Goal: Information Seeking & Learning: Find specific fact

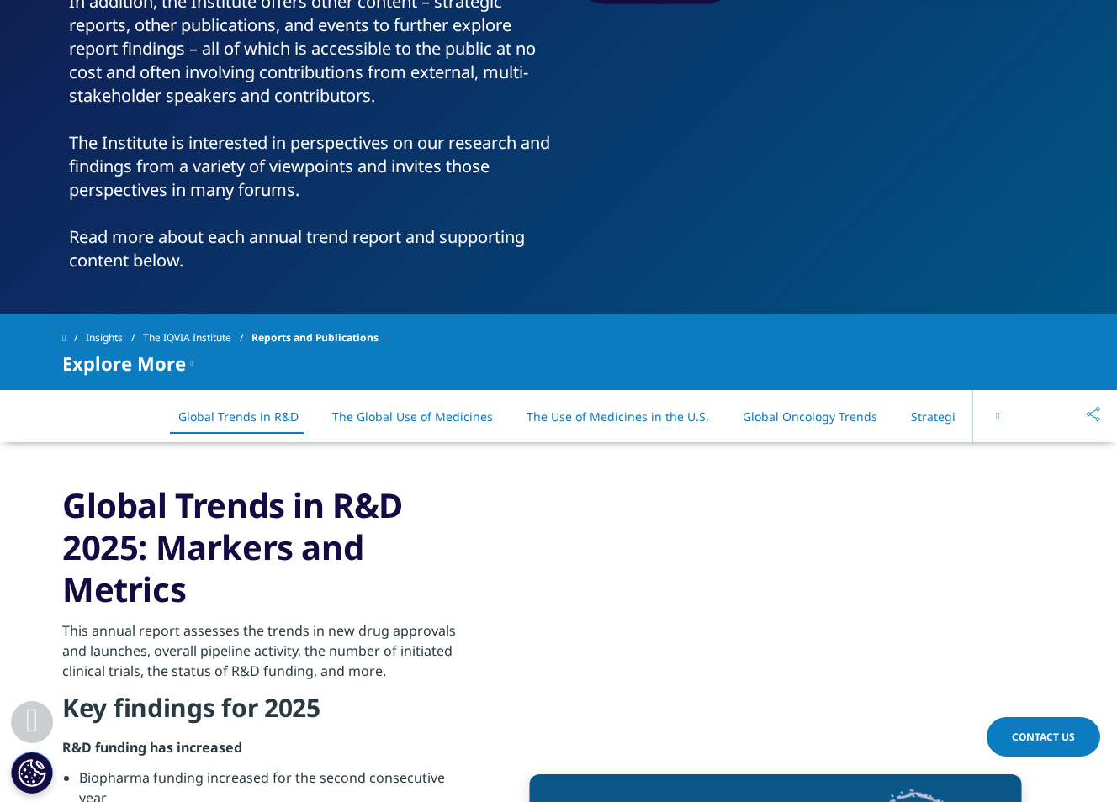
scroll to position [464, 0]
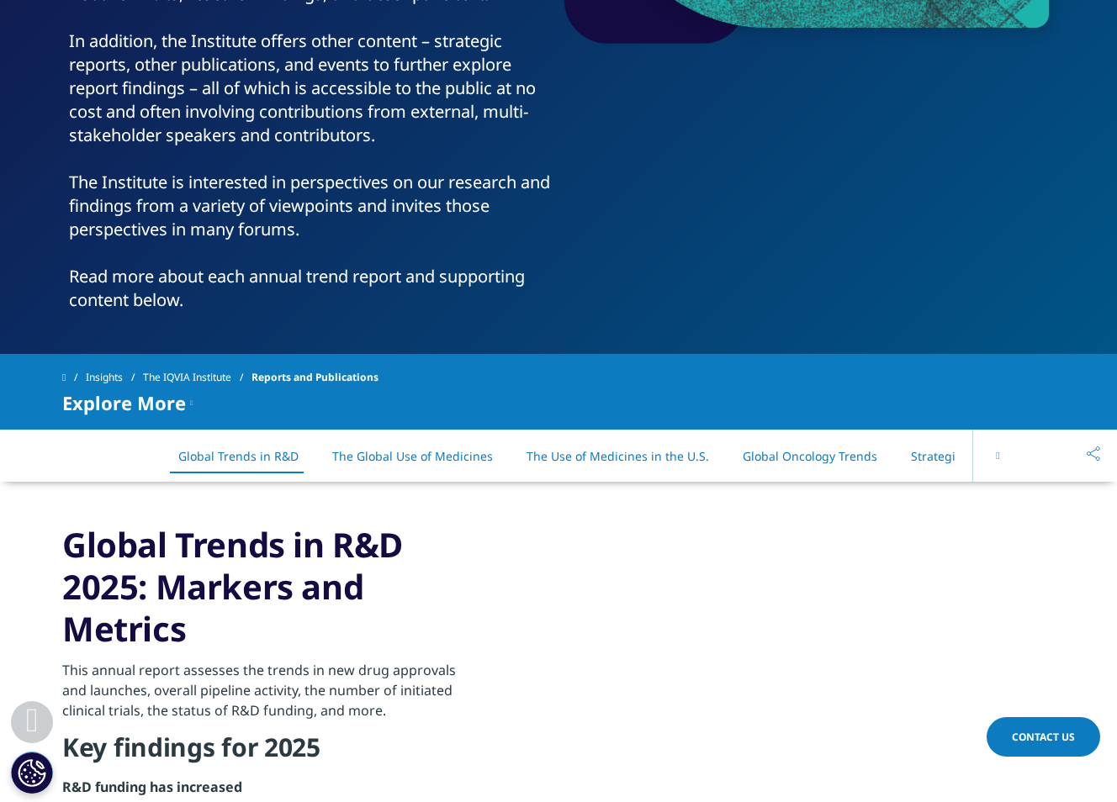
click at [1000, 449] on button at bounding box center [997, 456] width 50 height 52
click at [1000, 449] on div "On This Page Global Trends in R&D The Global Use of Medicines The Use of Medici…" at bounding box center [558, 456] width 992 height 52
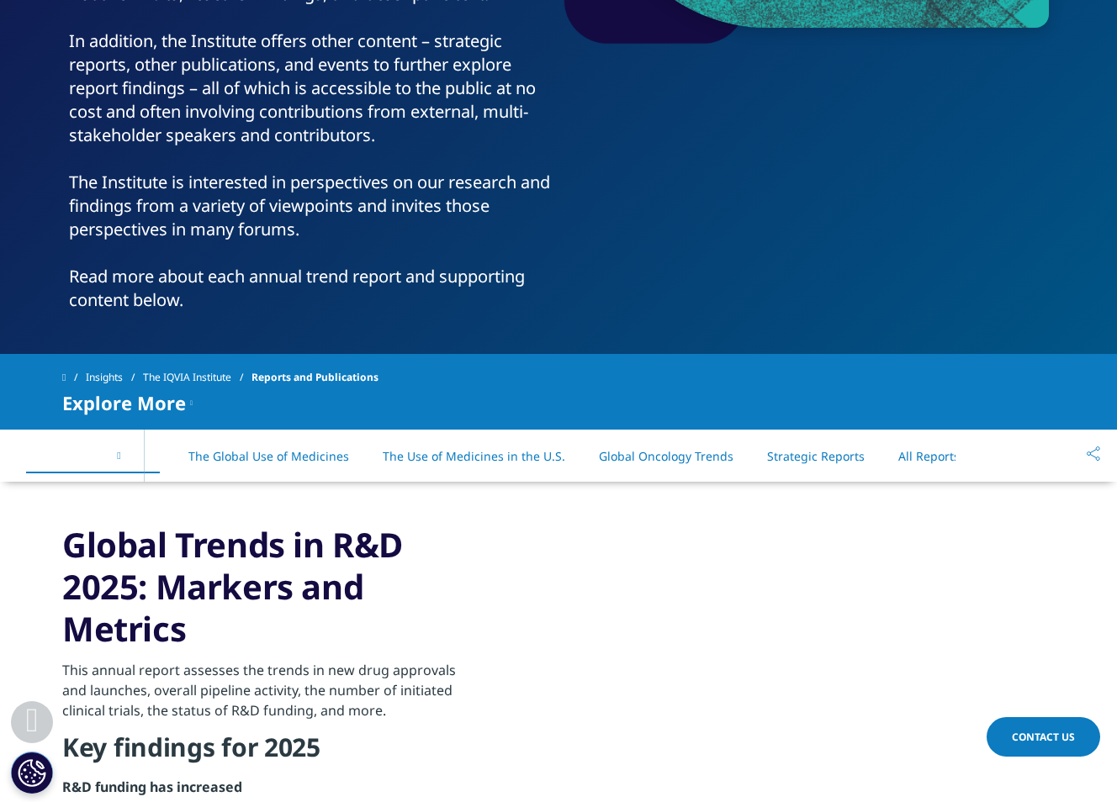
drag, startPoint x: 1000, startPoint y: 449, endPoint x: 955, endPoint y: 463, distance: 46.8
click at [965, 462] on div "On This Page Global Trends in R&D The Global Use of Medicines The Use of Medici…" at bounding box center [558, 456] width 992 height 52
click at [909, 461] on link "All Reports" at bounding box center [928, 456] width 61 height 16
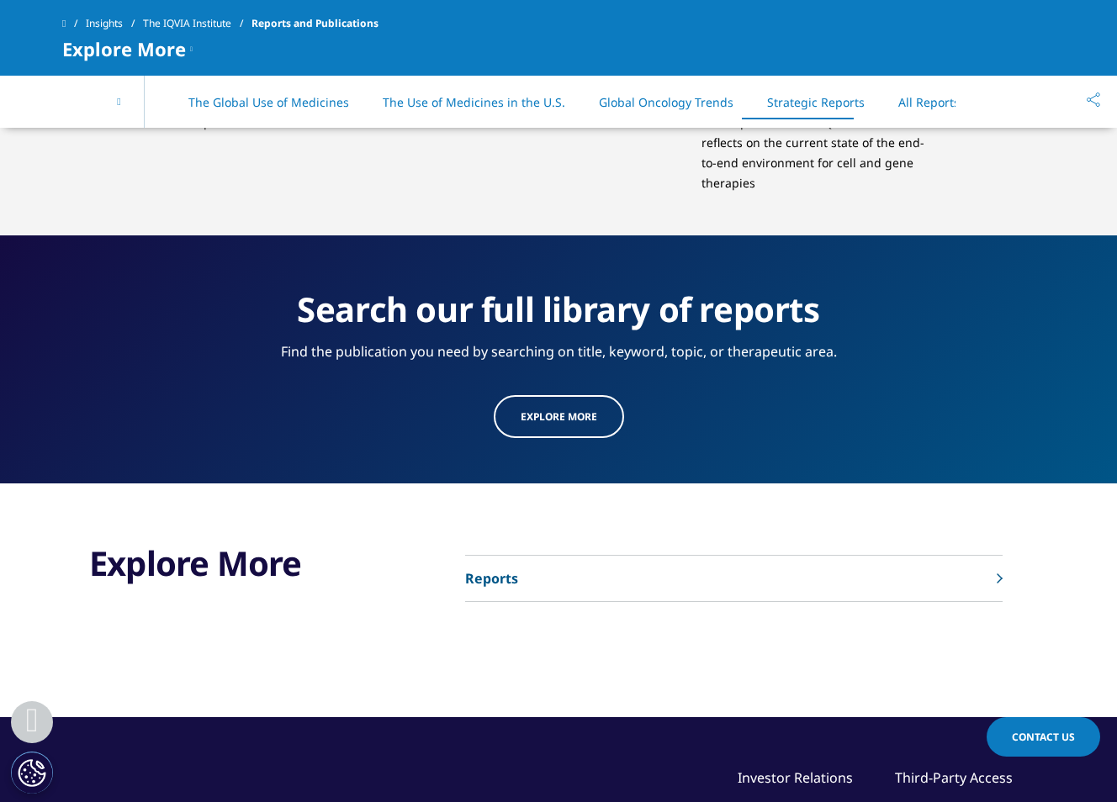
scroll to position [8474, 0]
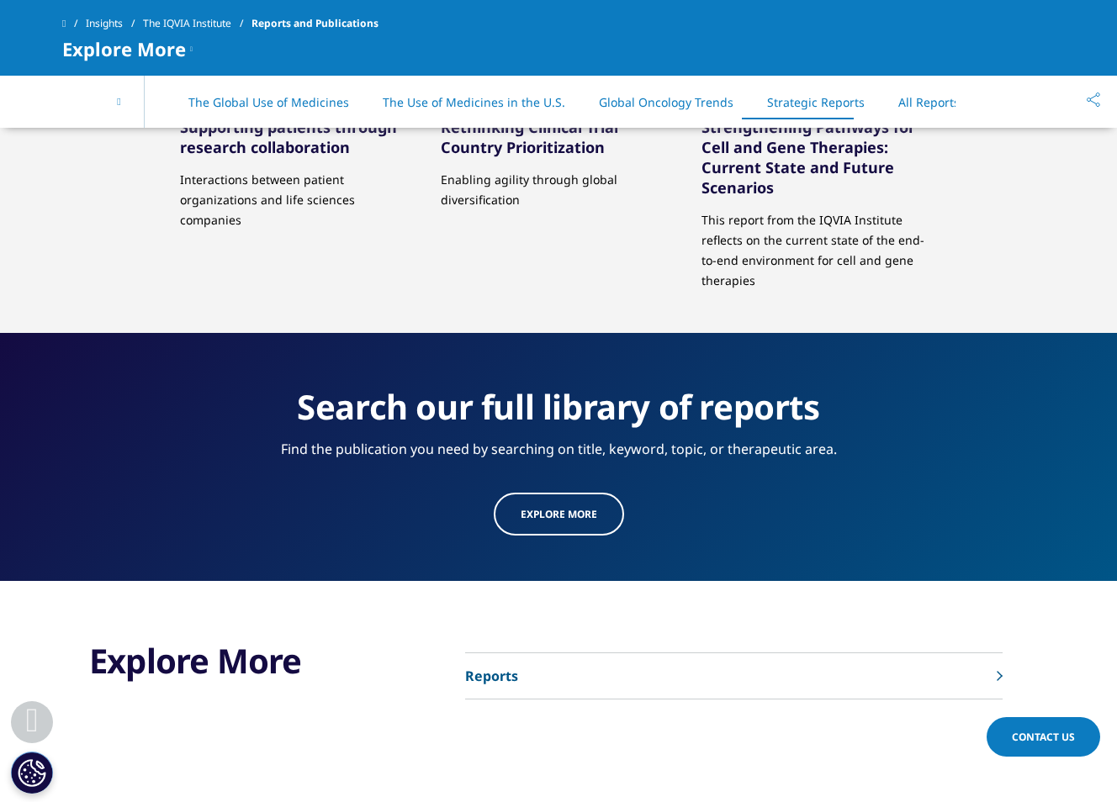
click at [569, 662] on link "Reports" at bounding box center [733, 676] width 537 height 46
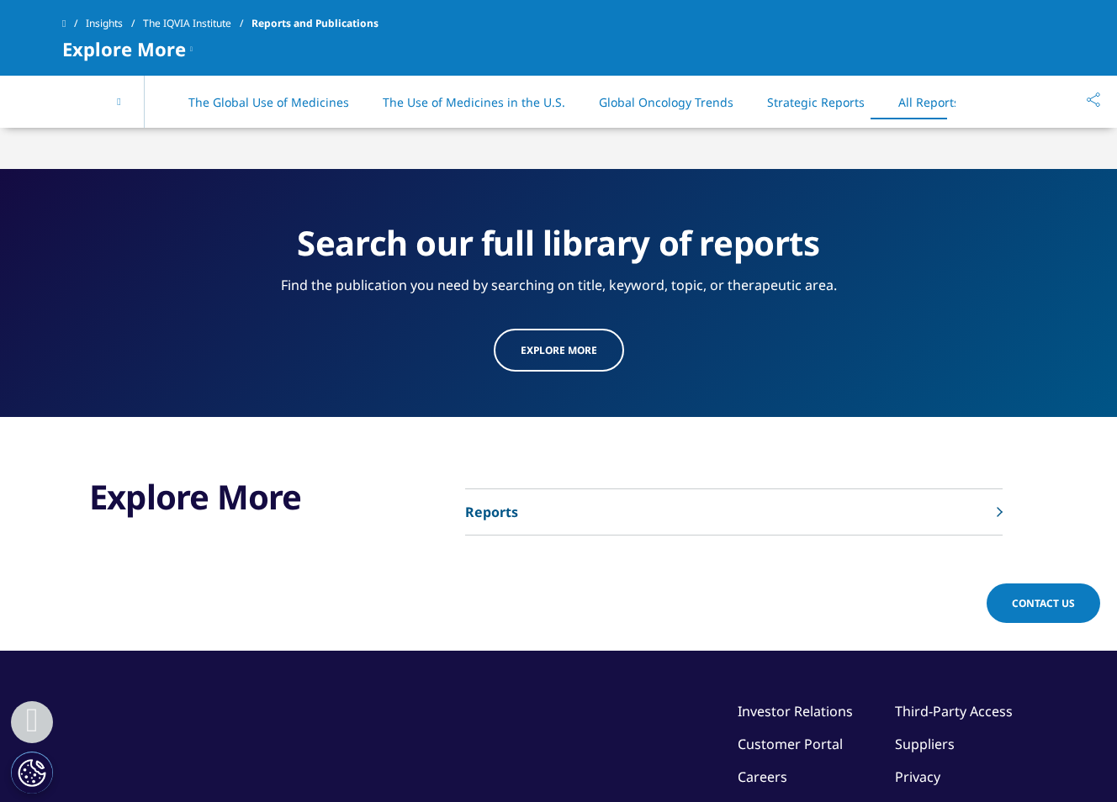
scroll to position [8642, 0]
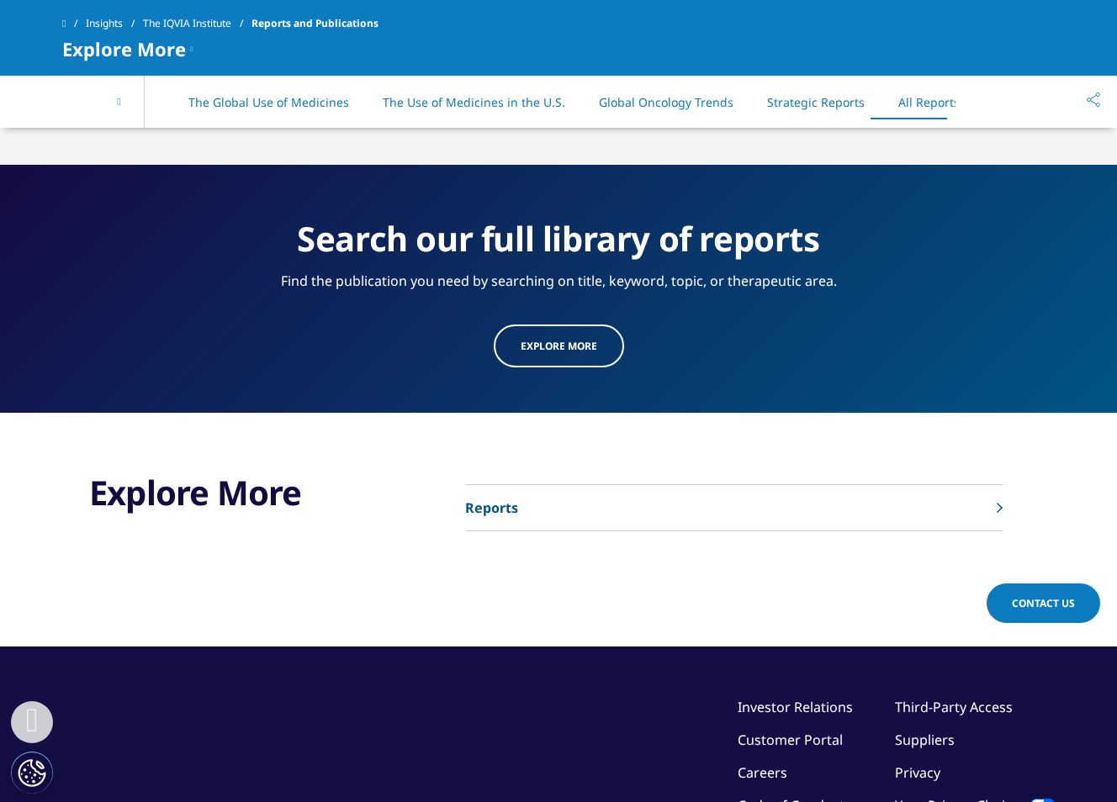
click at [964, 488] on link "Reports" at bounding box center [733, 508] width 537 height 46
click at [504, 498] on p "Reports" at bounding box center [491, 508] width 53 height 20
click at [563, 341] on link "Explore more" at bounding box center [559, 346] width 130 height 43
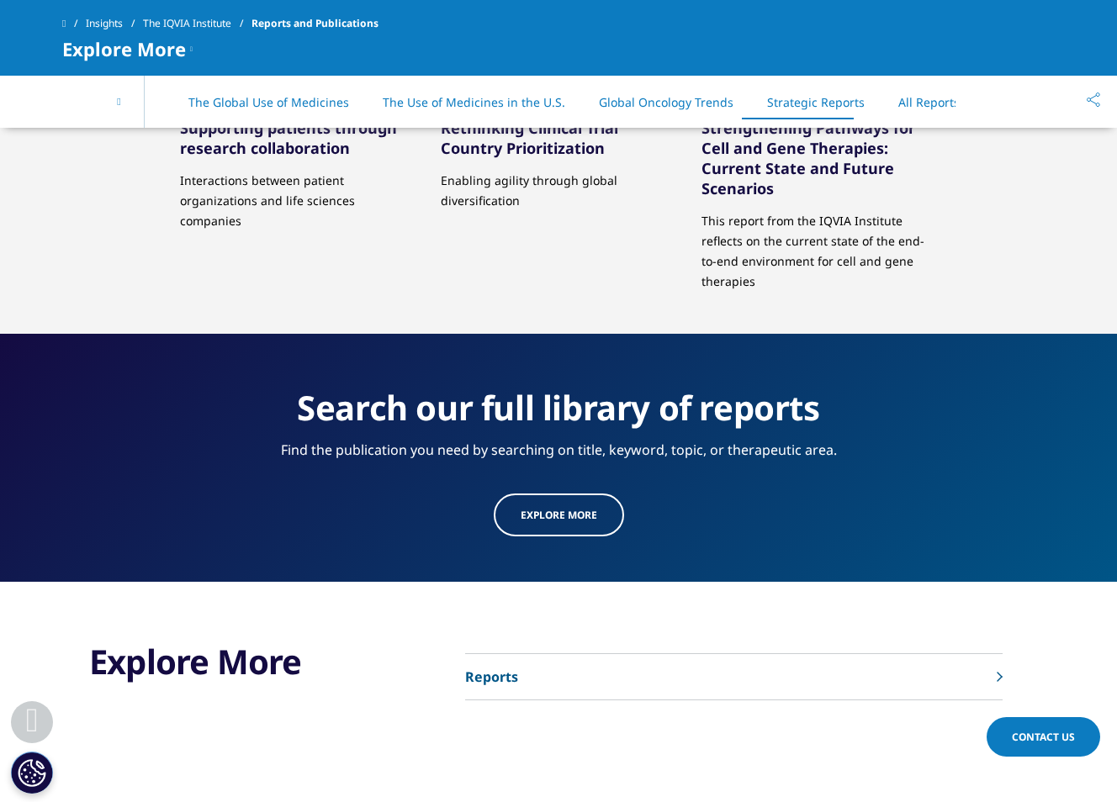
scroll to position [8474, 0]
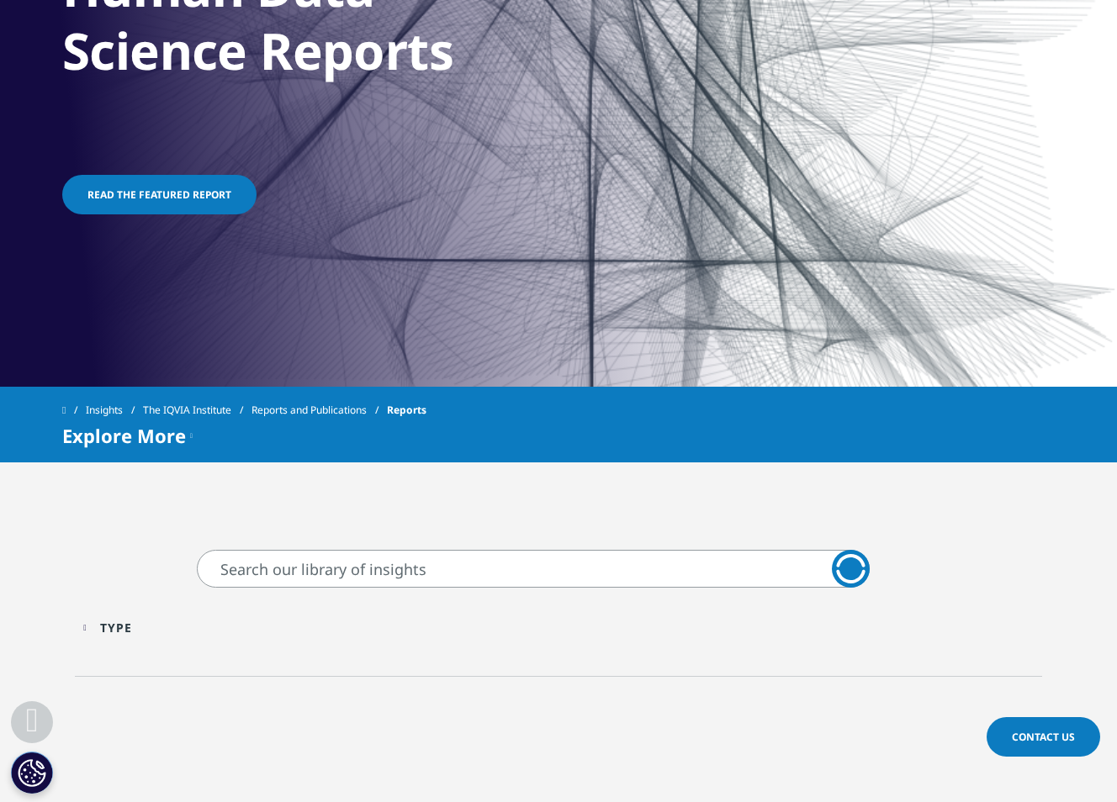
scroll to position [588, 0]
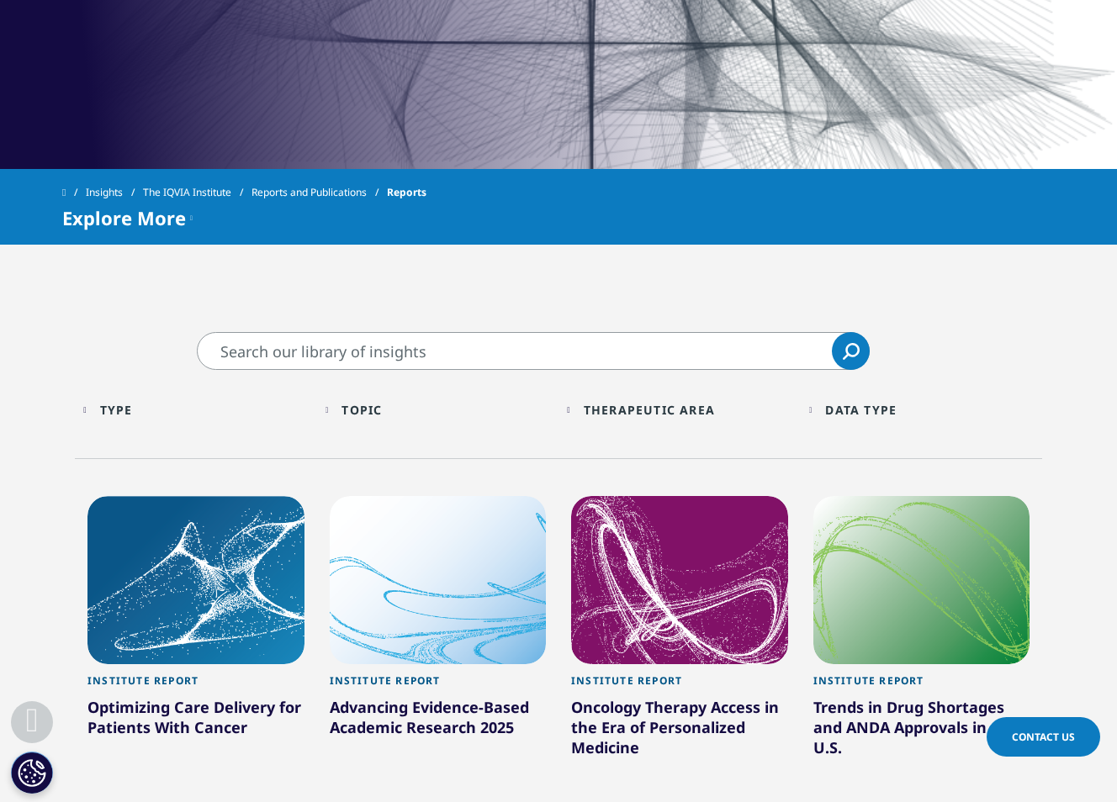
click at [369, 338] on input "Search" at bounding box center [533, 351] width 673 height 38
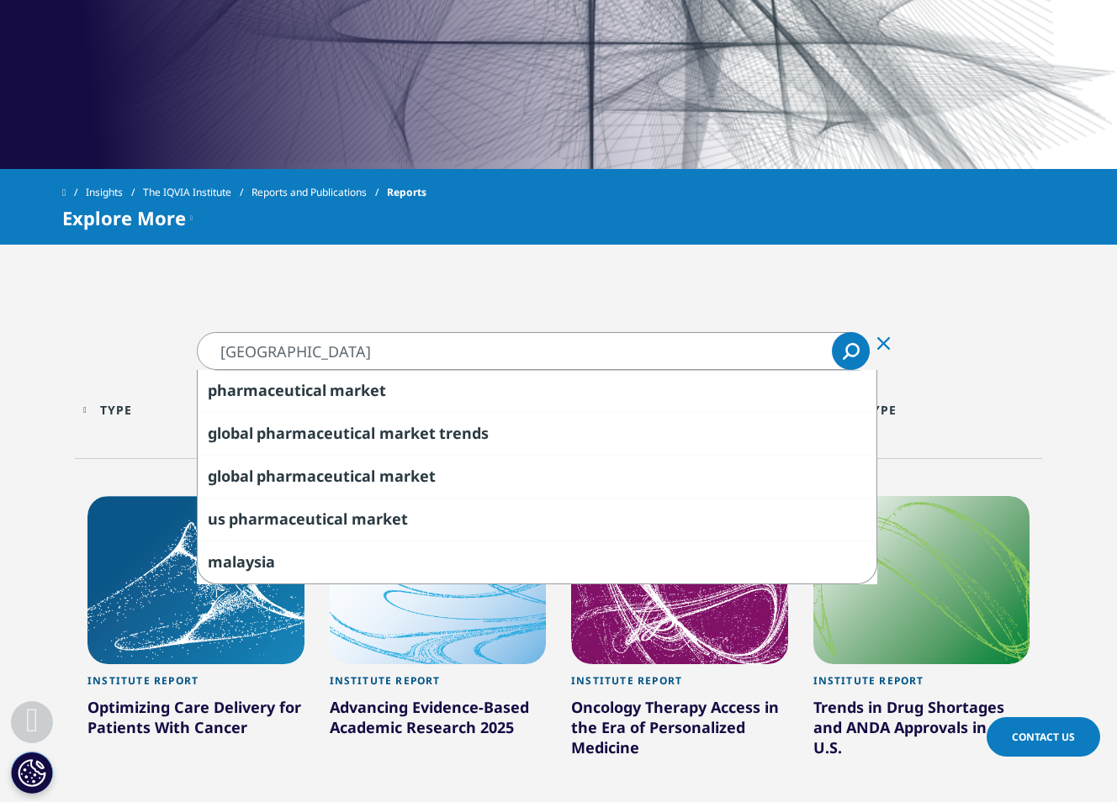
type input "malaysia"
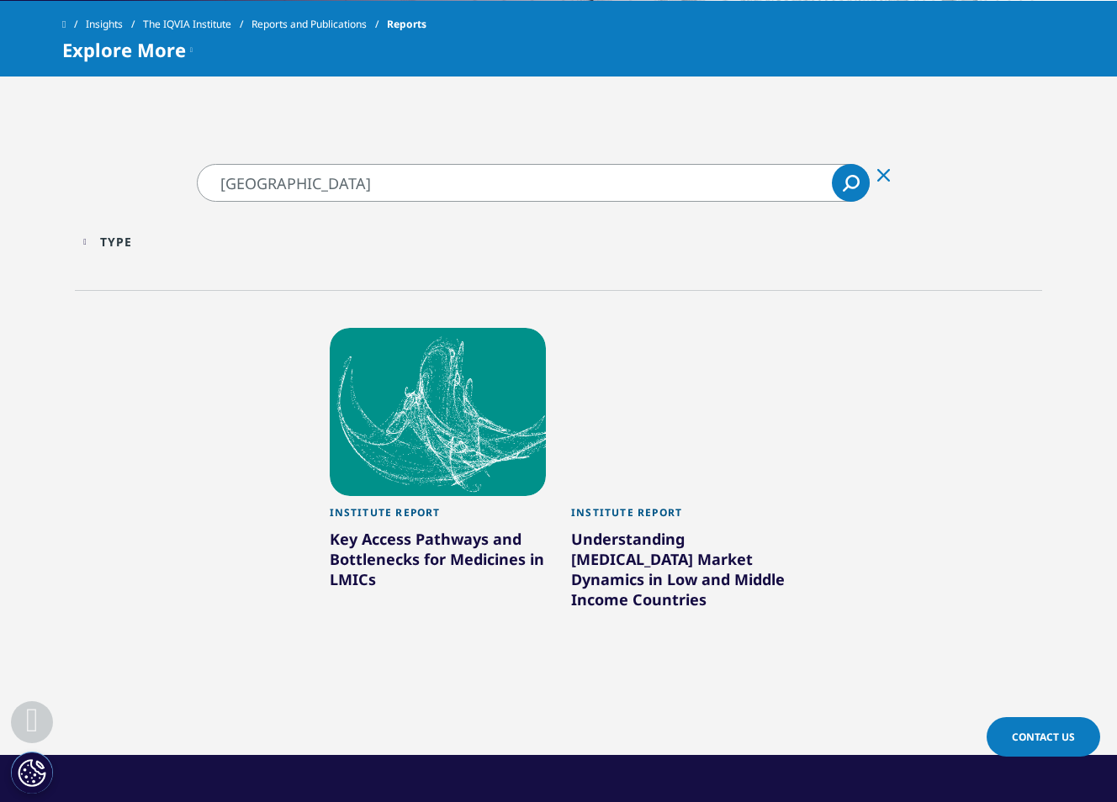
scroll to position [588, 0]
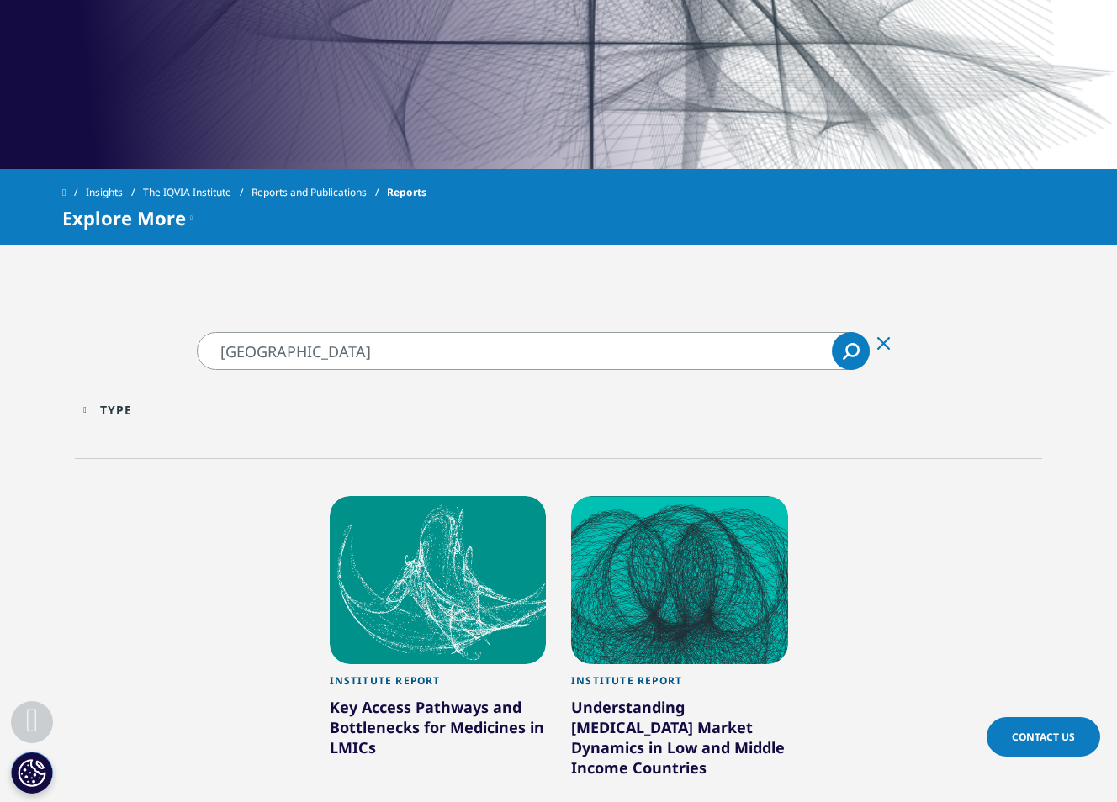
click at [108, 404] on div "Type Loading Clear Or/And Operator" at bounding box center [195, 410] width 225 height 40
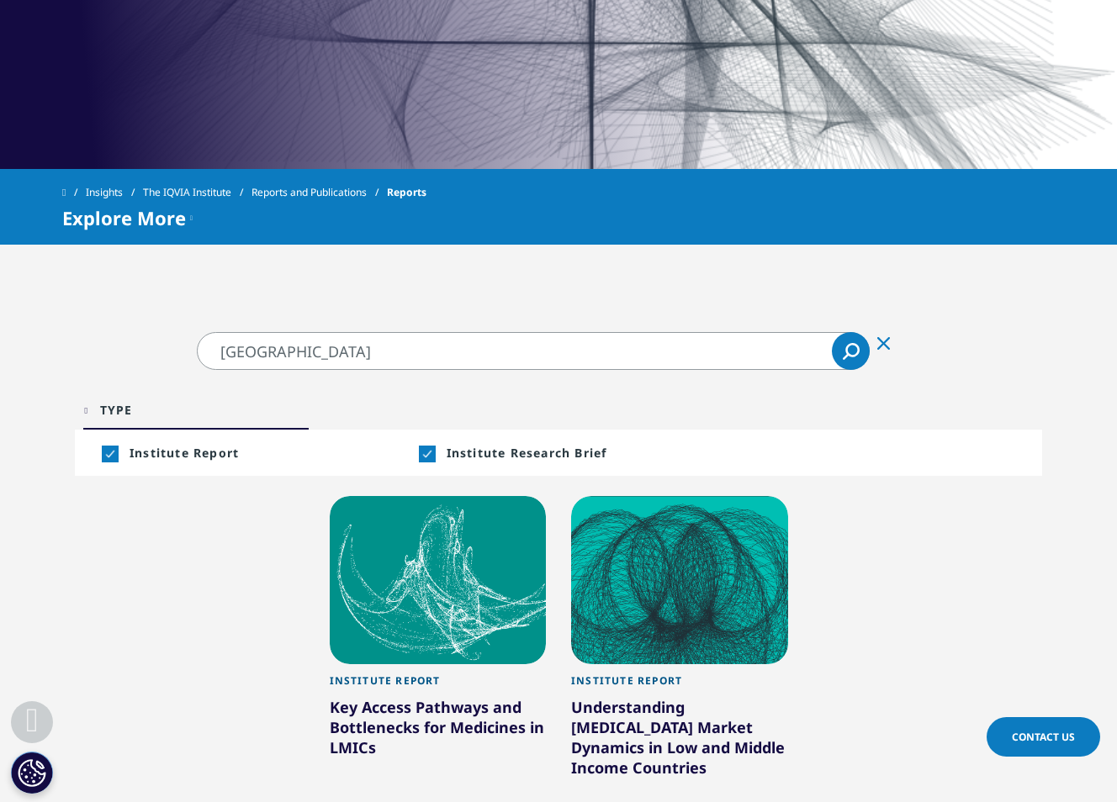
click at [249, 603] on div "Institute Report Key Access Pathways and Bottlenecks for Medicines in LMICs Lea…" at bounding box center [558, 658] width 967 height 351
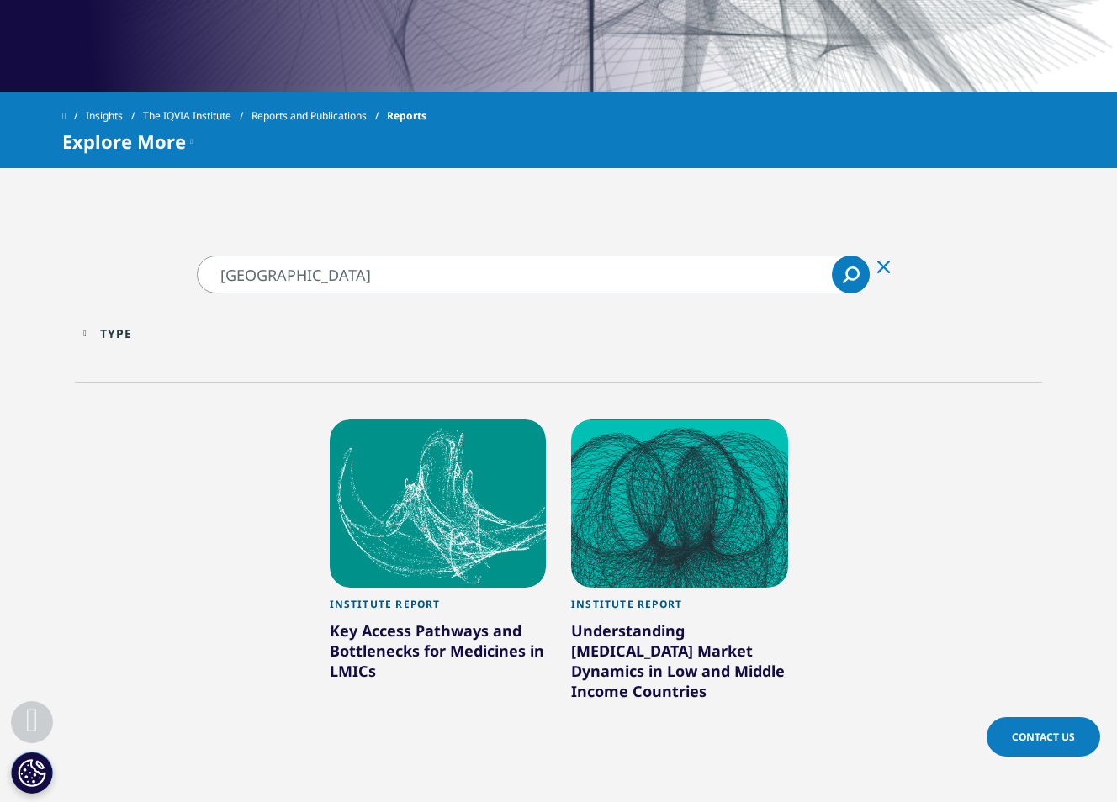
scroll to position [756, 0]
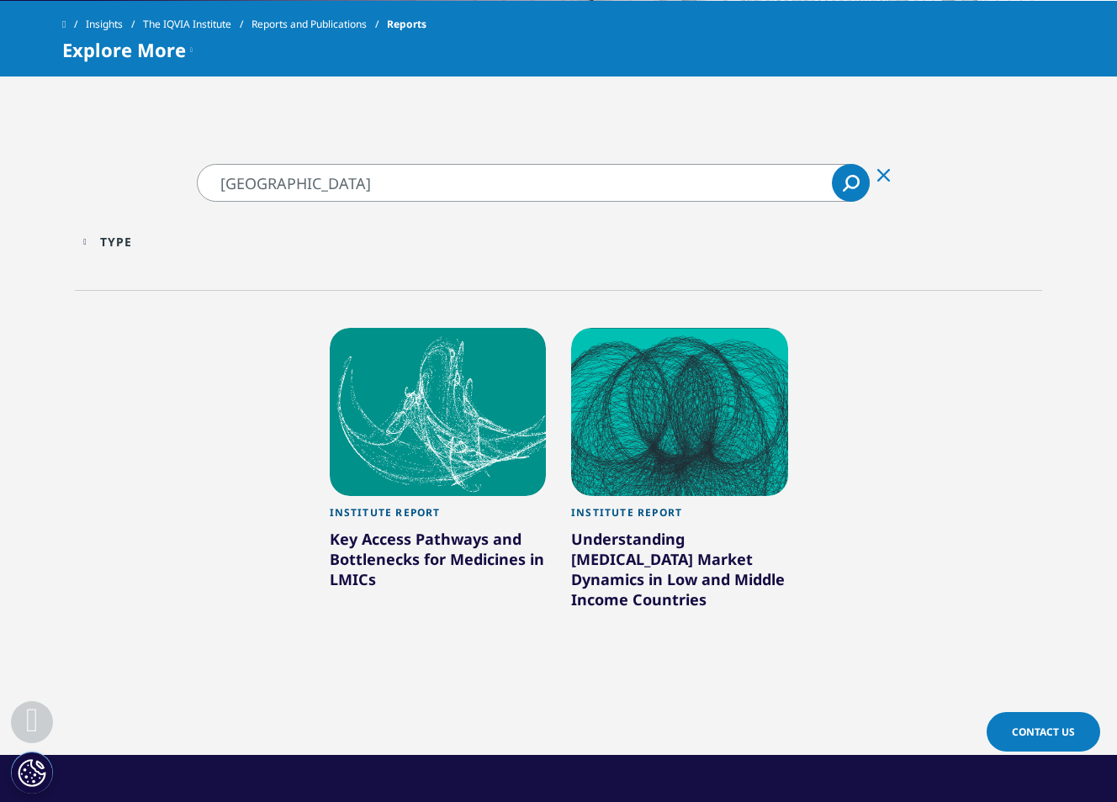
click at [391, 457] on div at bounding box center [438, 412] width 217 height 168
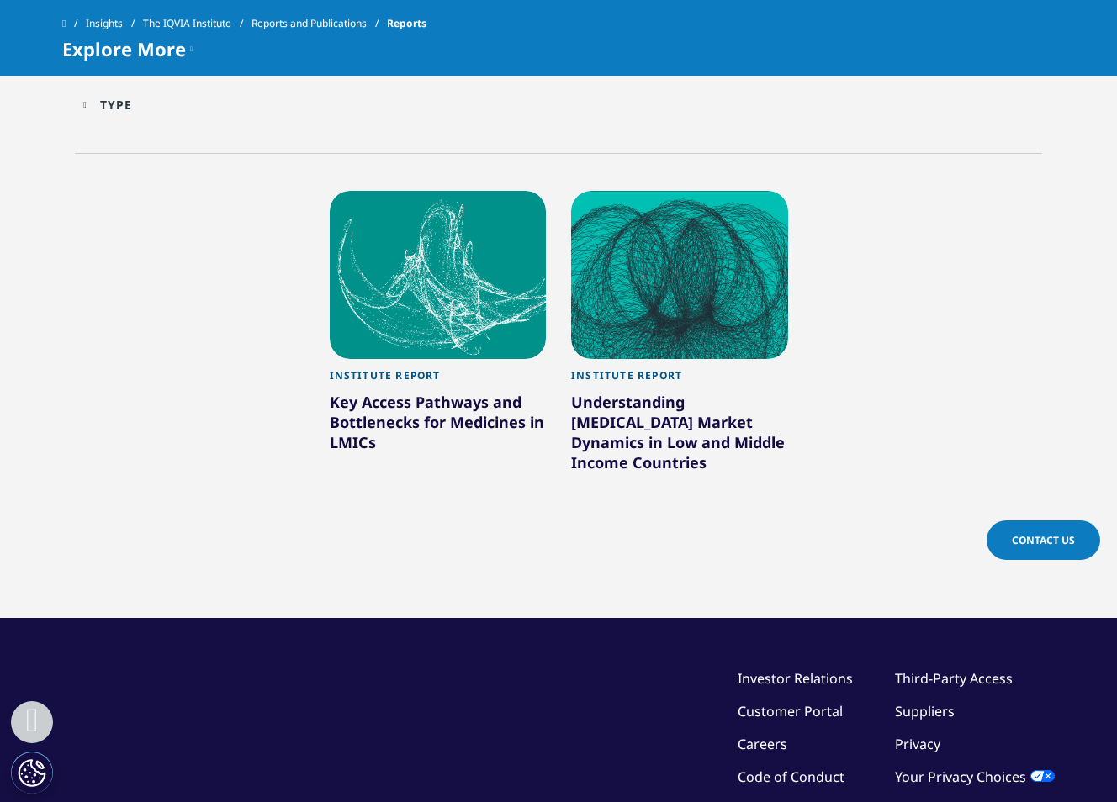
scroll to position [813, 0]
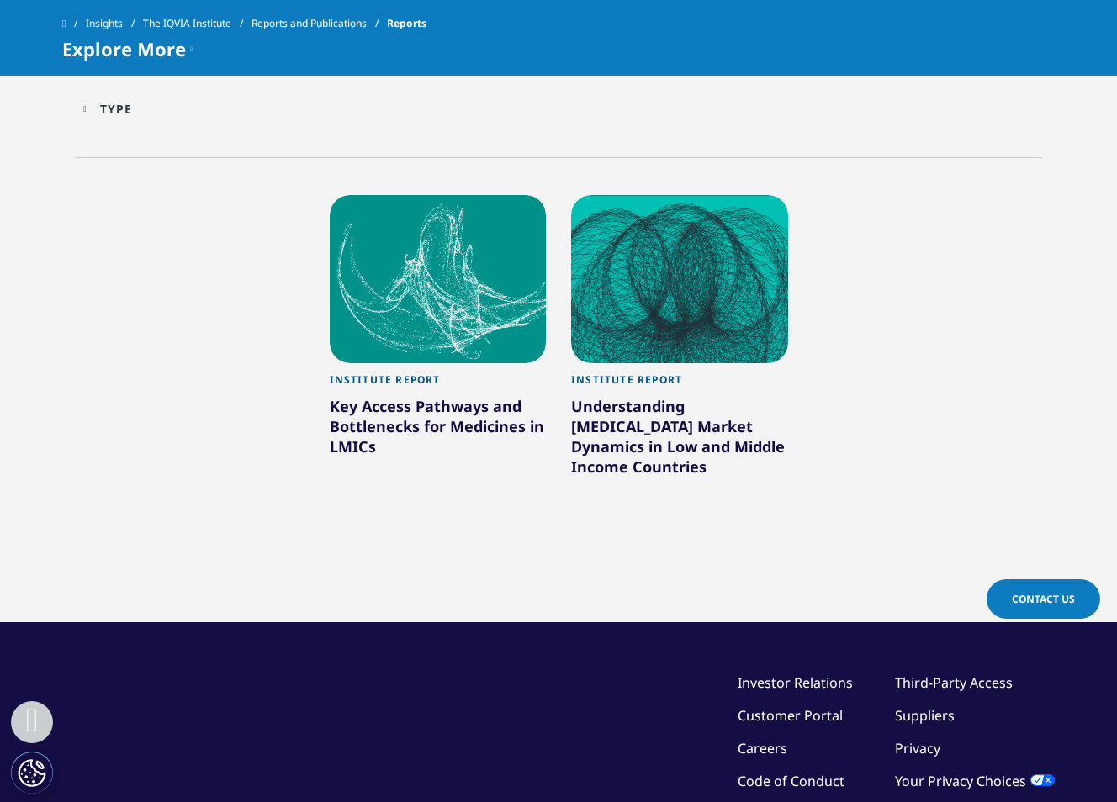
click at [381, 382] on div "Institute Report" at bounding box center [438, 384] width 217 height 23
click at [405, 325] on div at bounding box center [438, 279] width 217 height 168
click at [172, 216] on div "Institute Report Key Access Pathways and Bottlenecks for Medicines in LMICs Lea…" at bounding box center [558, 357] width 967 height 351
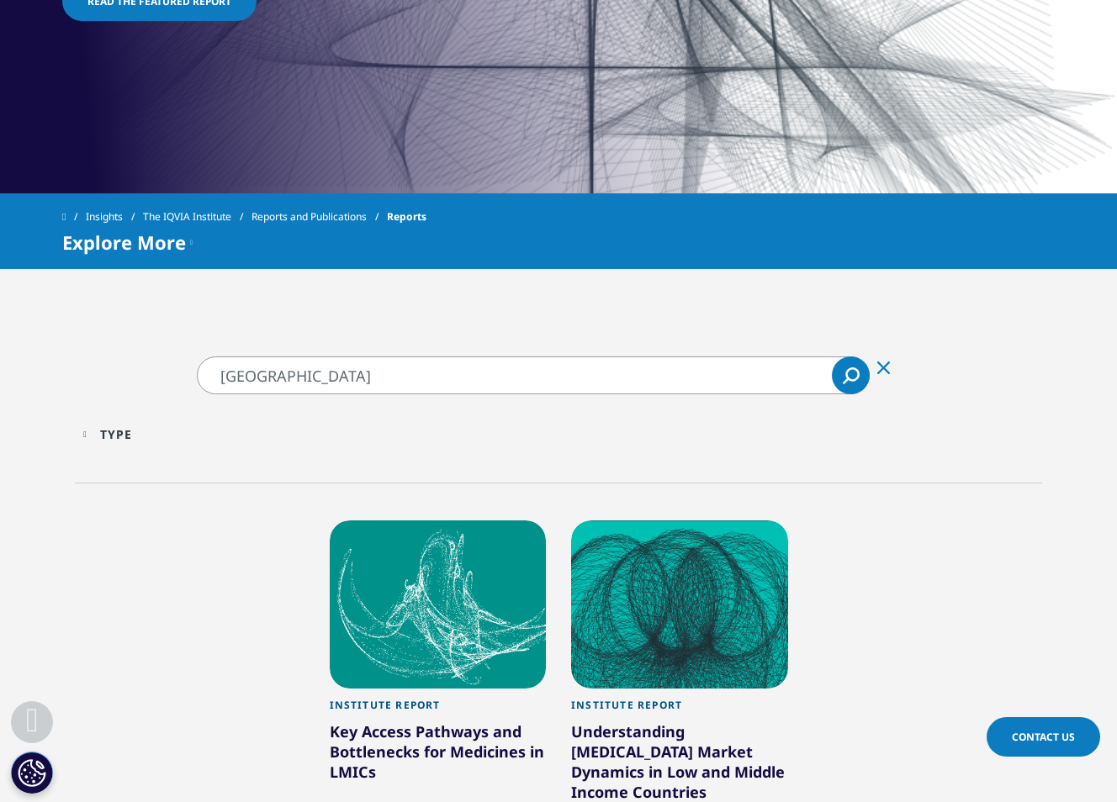
scroll to position [561, 0]
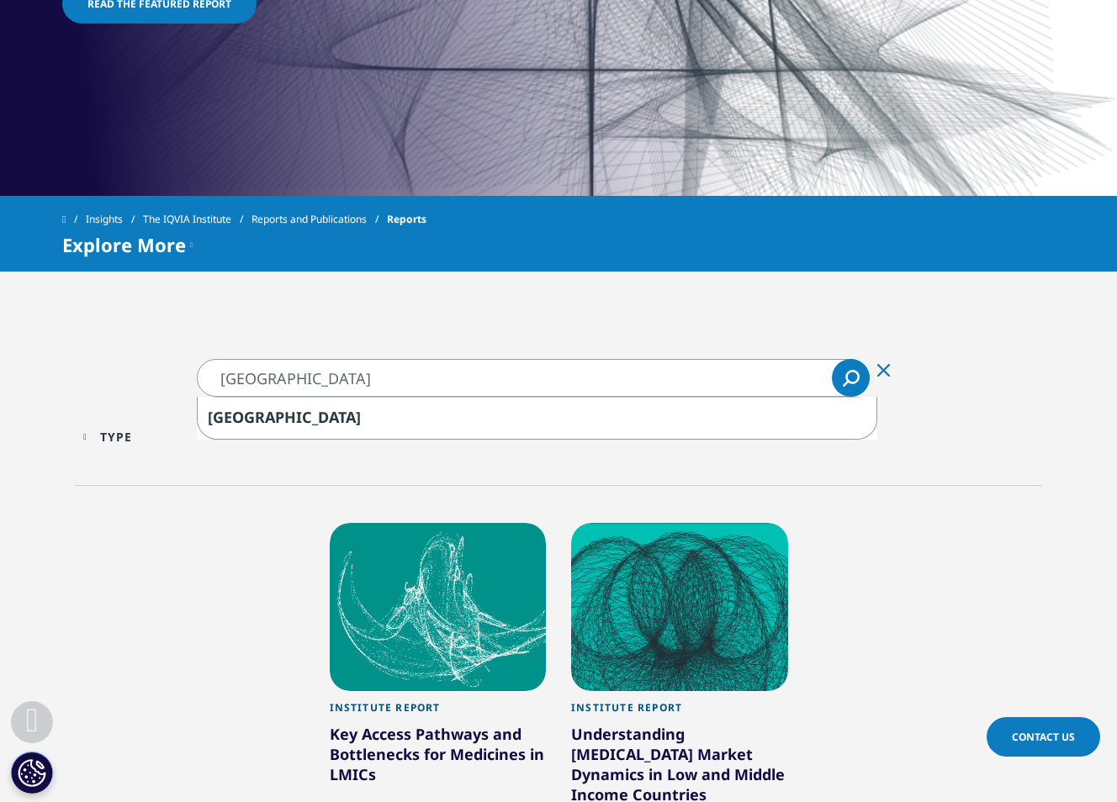
drag, startPoint x: 370, startPoint y: 374, endPoint x: 170, endPoint y: 374, distance: 200.1
click at [170, 374] on section "malaysia malaysia Clear malaysia Search Loading Type Loading Clear Or/And Opera…" at bounding box center [558, 654] width 1117 height 591
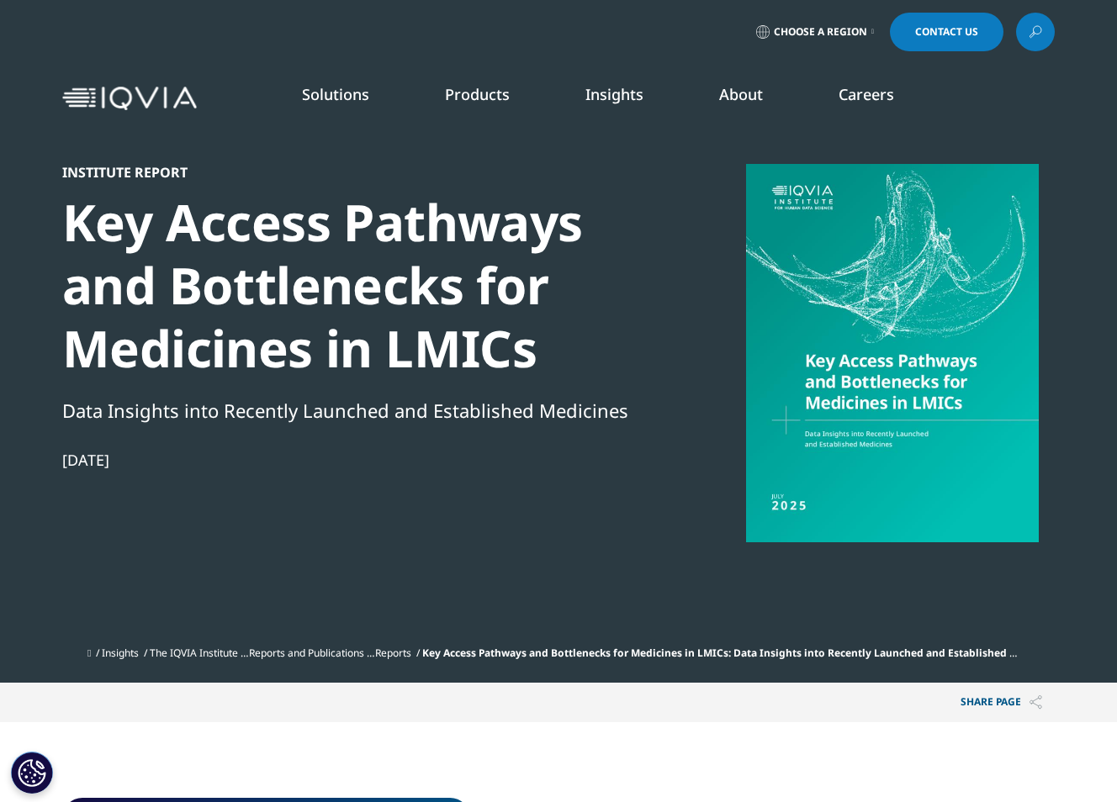
scroll to position [805, 992]
